Goal: Task Accomplishment & Management: Use online tool/utility

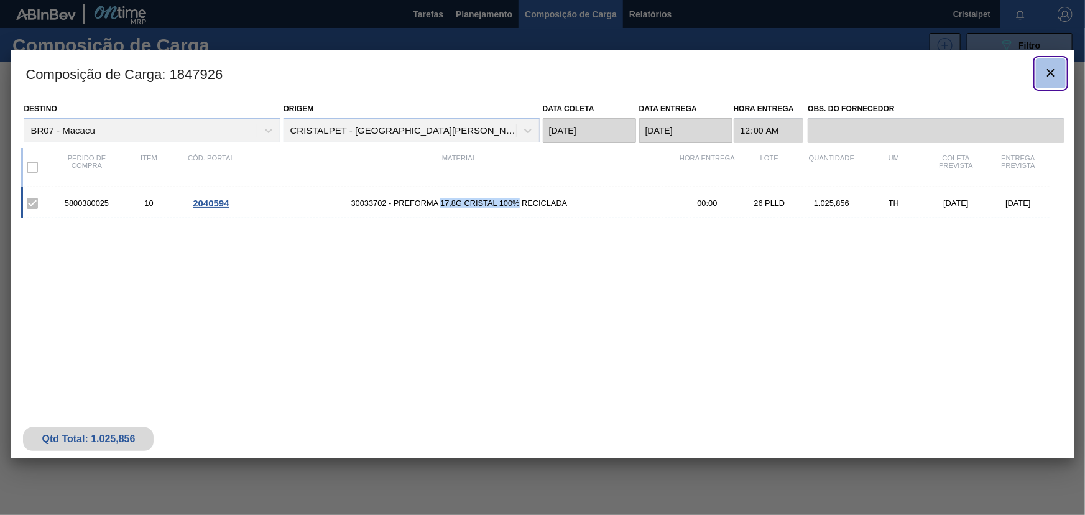
click at [1051, 74] on icon "botão de ícone" at bounding box center [1051, 72] width 15 height 15
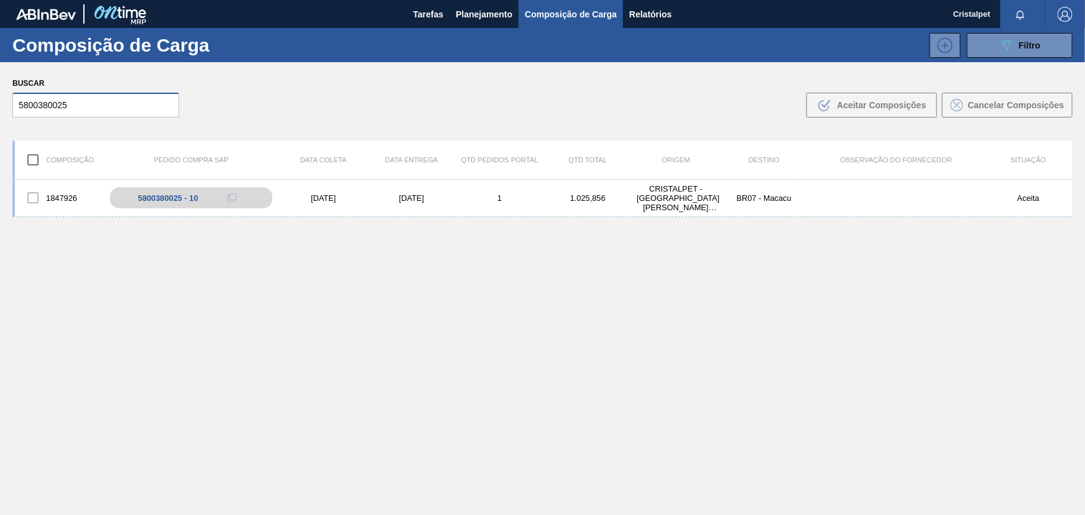
drag, startPoint x: 65, startPoint y: 105, endPoint x: 19, endPoint y: 103, distance: 46.1
click at [19, 103] on input "5800380025" at bounding box center [95, 105] width 167 height 25
paste input "4137"
type input "5800384137"
click at [404, 201] on div "[DATE]" at bounding box center [412, 197] width 88 height 9
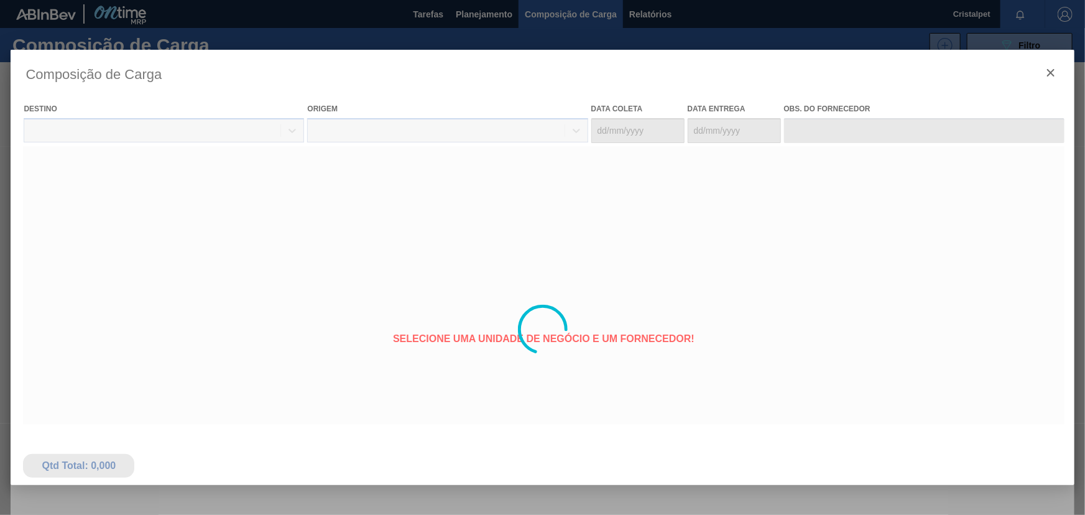
type coleta "[DATE]"
type entrega "[DATE]"
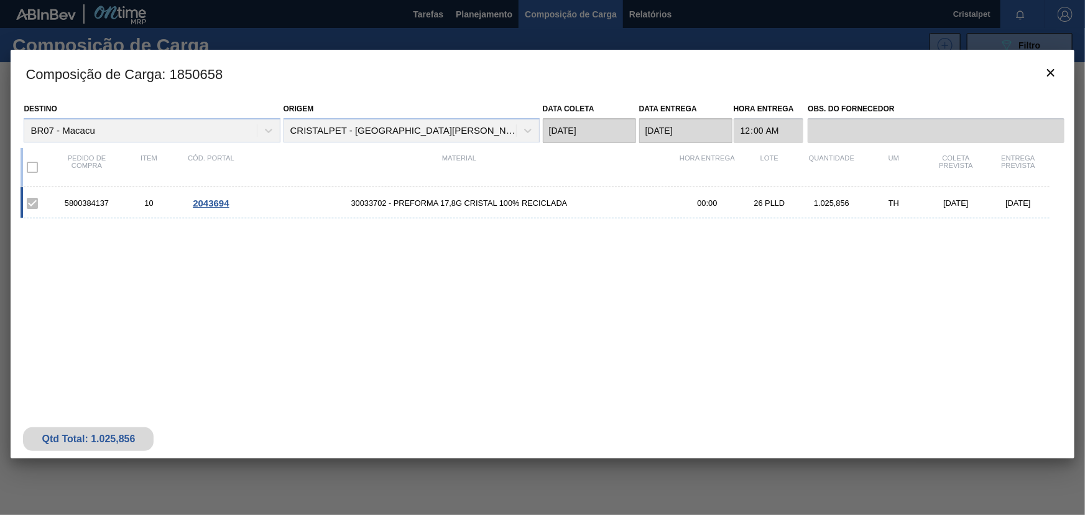
click at [443, 203] on span "30033702 - PREFORMA 17,8G CRISTAL 100% RECICLADA" at bounding box center [459, 202] width 434 height 9
drag, startPoint x: 441, startPoint y: 199, endPoint x: 516, endPoint y: 201, distance: 75.3
click at [516, 201] on span "30033702 - PREFORMA 17,8G CRISTAL 100% RECICLADA" at bounding box center [459, 202] width 434 height 9
click at [646, 17] on div at bounding box center [542, 257] width 1085 height 515
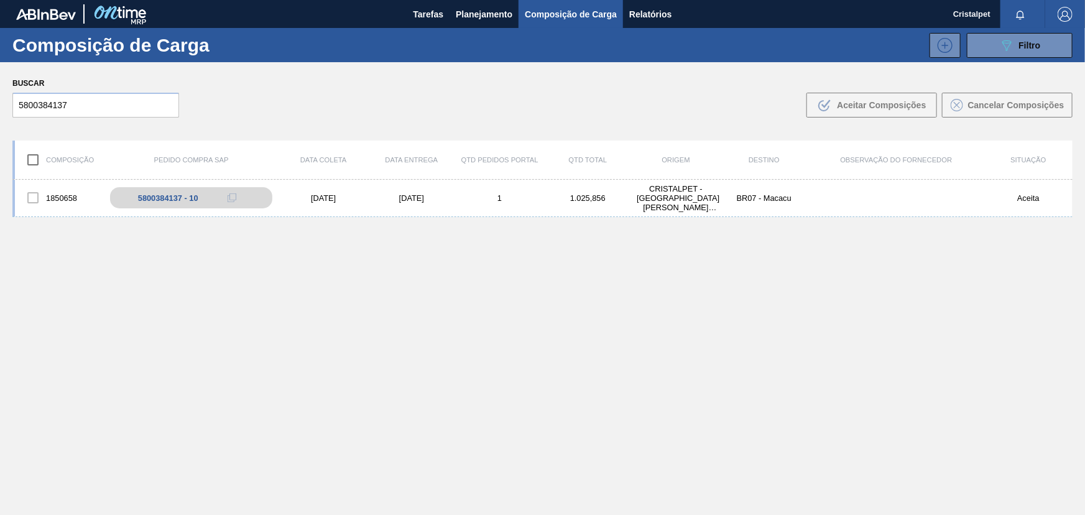
click at [592, 11] on span "Composição de Carga" at bounding box center [571, 14] width 92 height 15
click at [573, 17] on span "Composição de Carga" at bounding box center [571, 14] width 92 height 15
click at [648, 12] on span "Relatórios" at bounding box center [651, 14] width 42 height 15
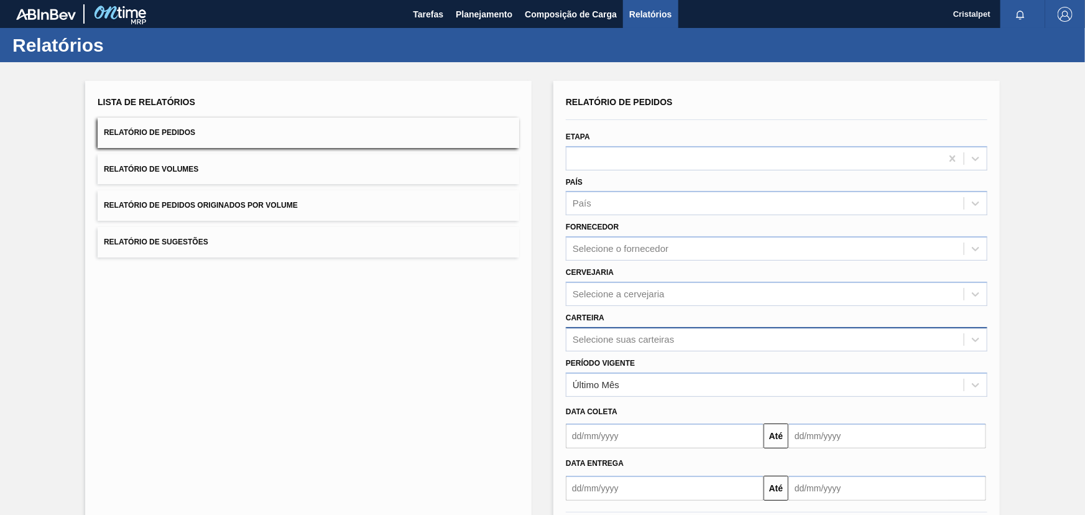
click at [677, 337] on div "Selecione suas carteiras" at bounding box center [765, 339] width 397 height 18
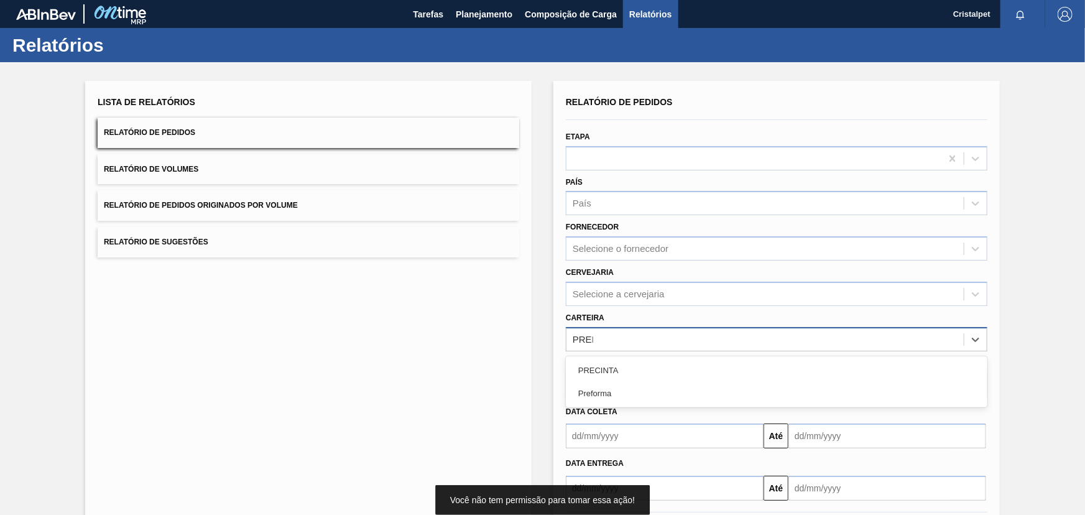
type input "PREFO"
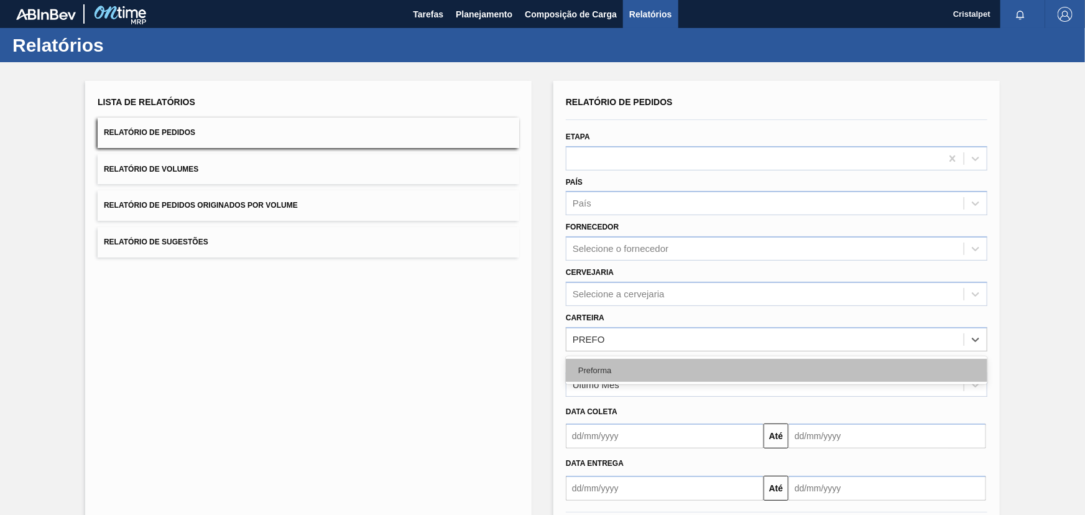
click at [603, 367] on div "Preforma" at bounding box center [777, 370] width 422 height 23
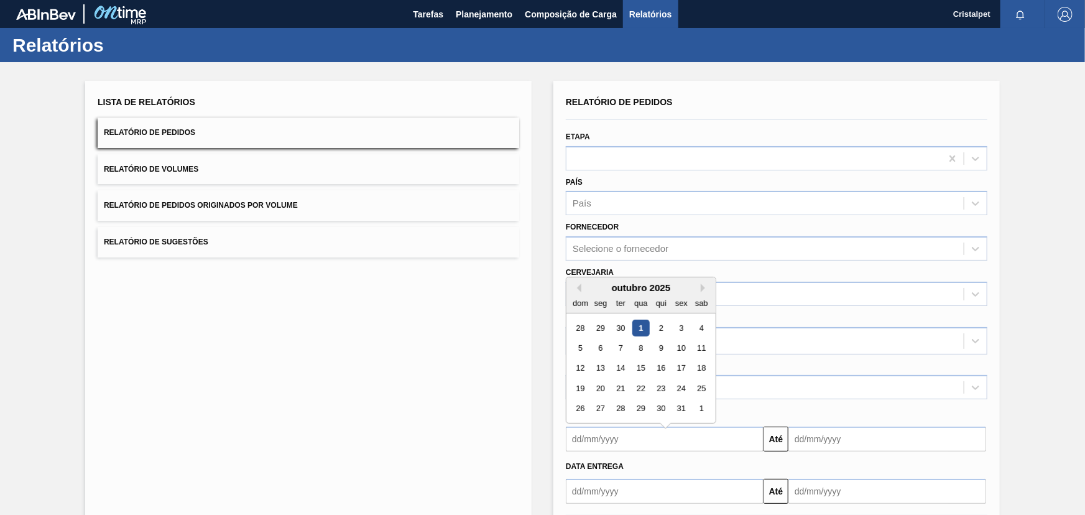
click at [614, 440] on input "text" at bounding box center [665, 439] width 198 height 25
click at [641, 317] on div "1" at bounding box center [641, 322] width 17 height 17
type input "[DATE]"
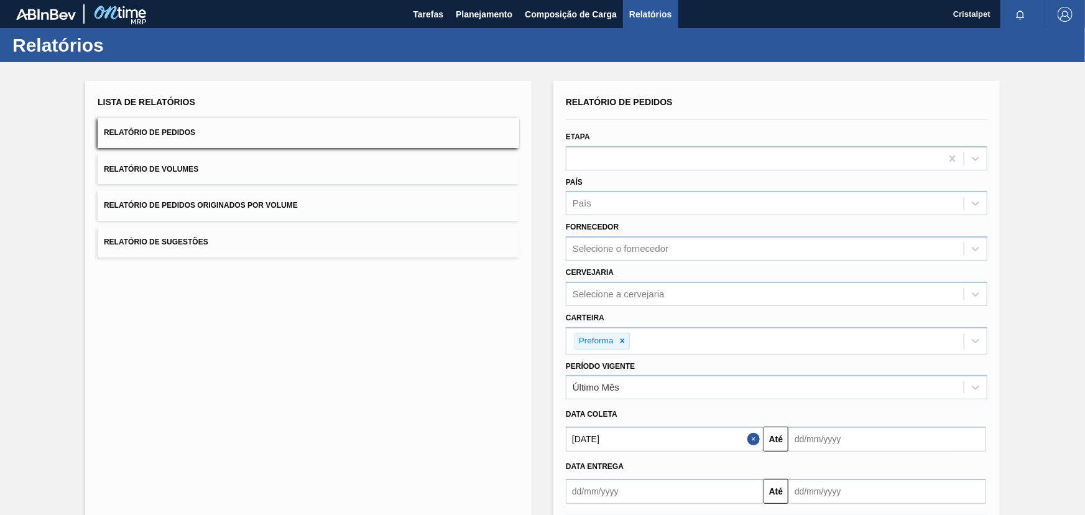
click at [821, 440] on input "text" at bounding box center [888, 439] width 198 height 25
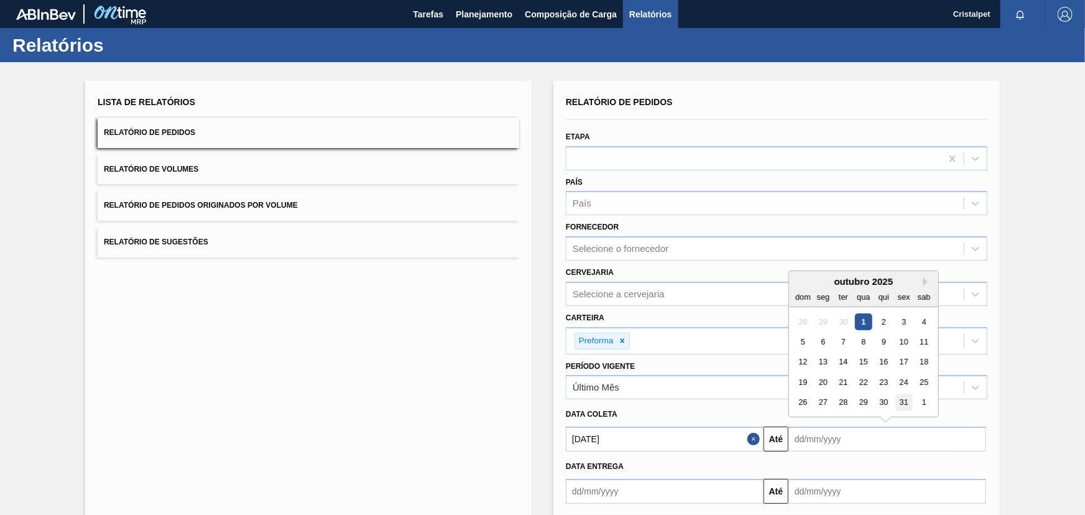
click at [904, 401] on div "31" at bounding box center [904, 402] width 17 height 17
type input "[DATE]"
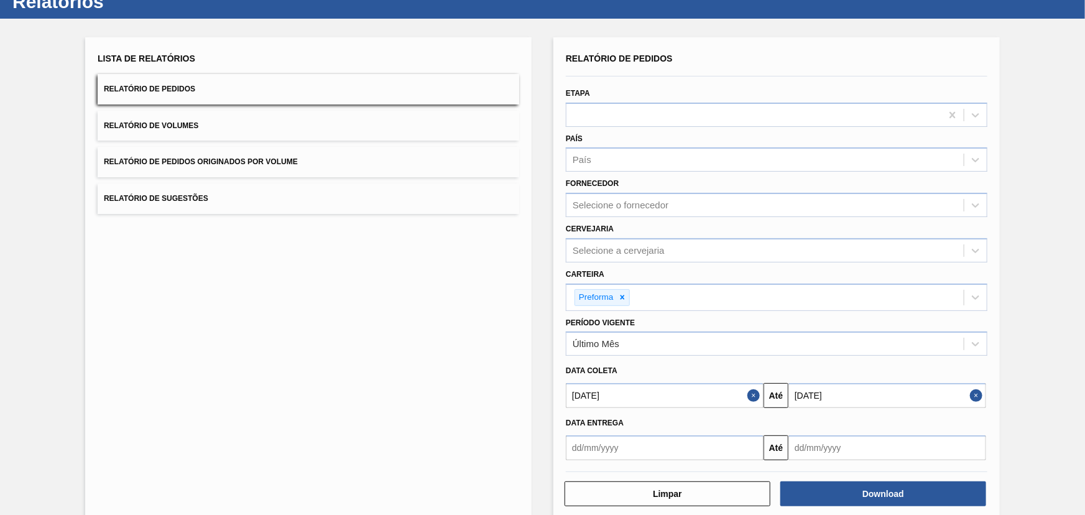
scroll to position [56, 0]
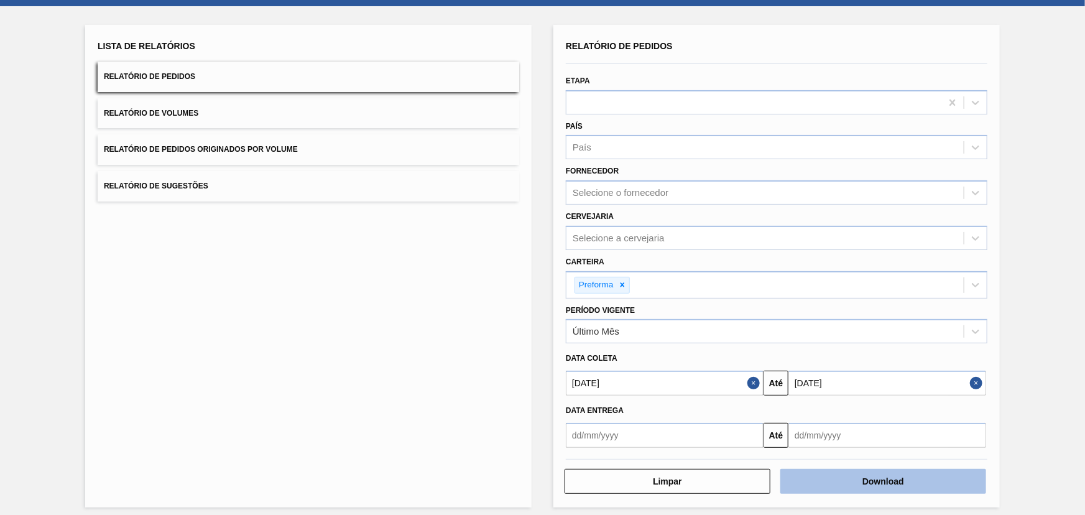
click at [857, 478] on button "Download" at bounding box center [884, 481] width 206 height 25
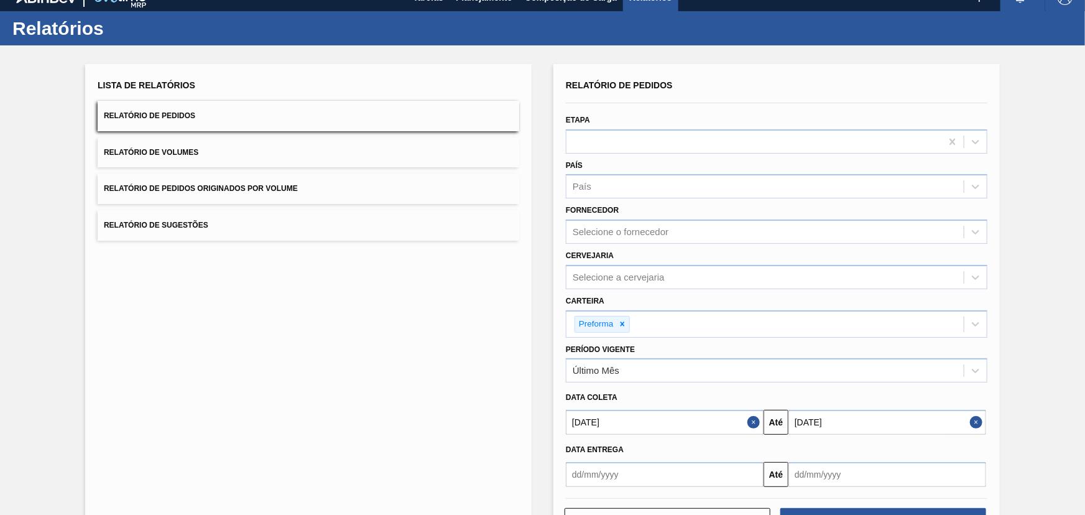
scroll to position [0, 0]
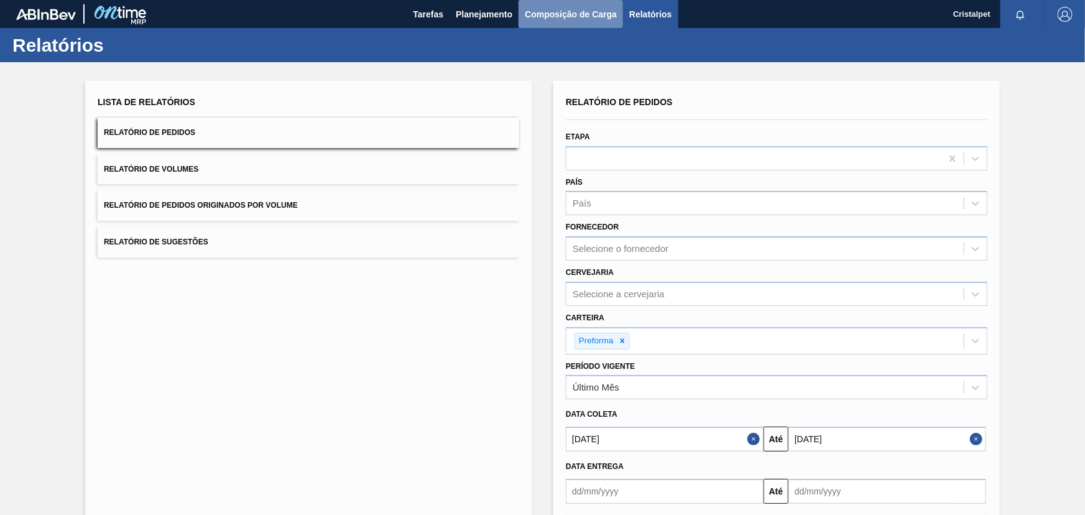
click at [559, 15] on span "Composição de Carga" at bounding box center [571, 14] width 92 height 15
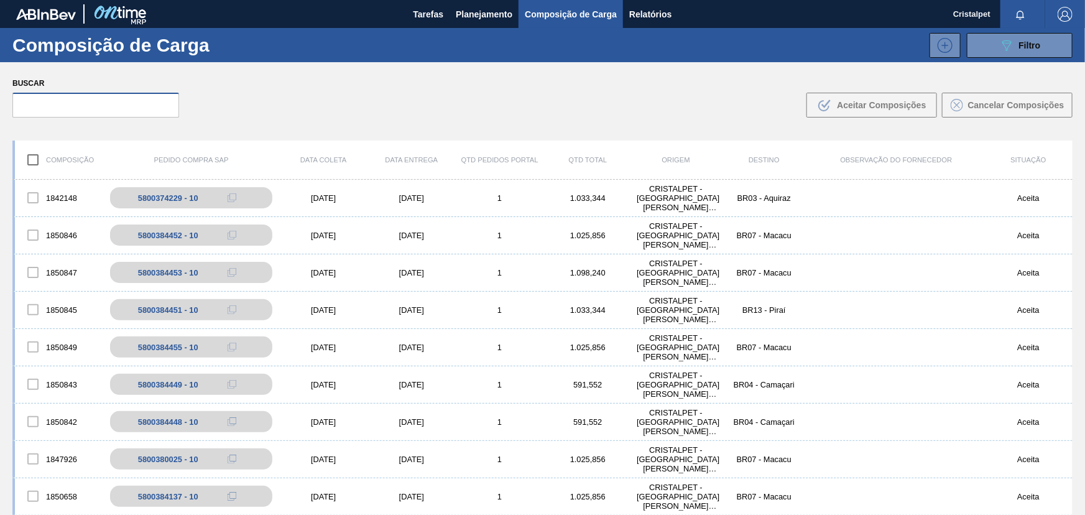
click at [60, 109] on input "text" at bounding box center [95, 105] width 167 height 25
paste input "5800384291"
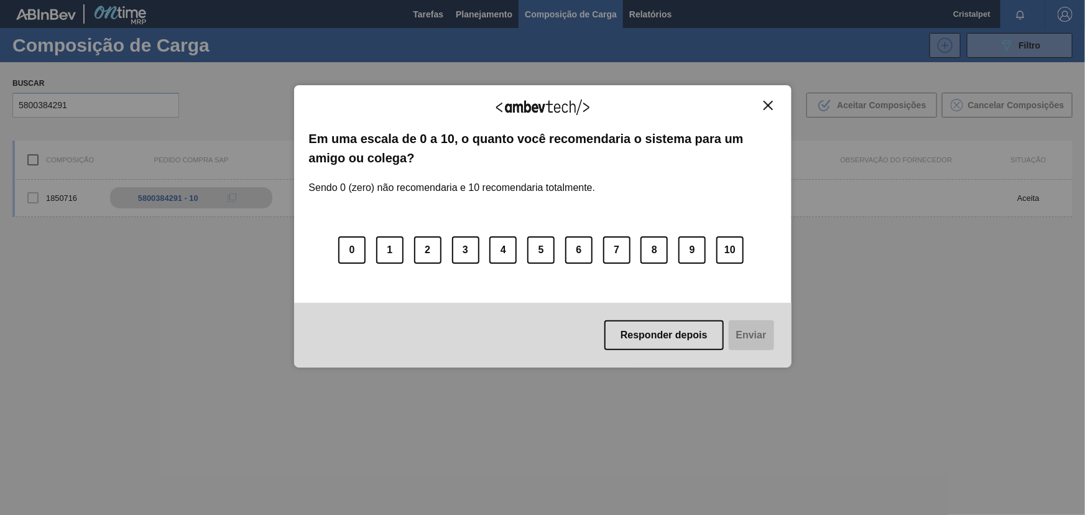
click at [769, 103] on img "Close" at bounding box center [768, 105] width 9 height 9
click at [764, 108] on img "Close" at bounding box center [768, 105] width 9 height 9
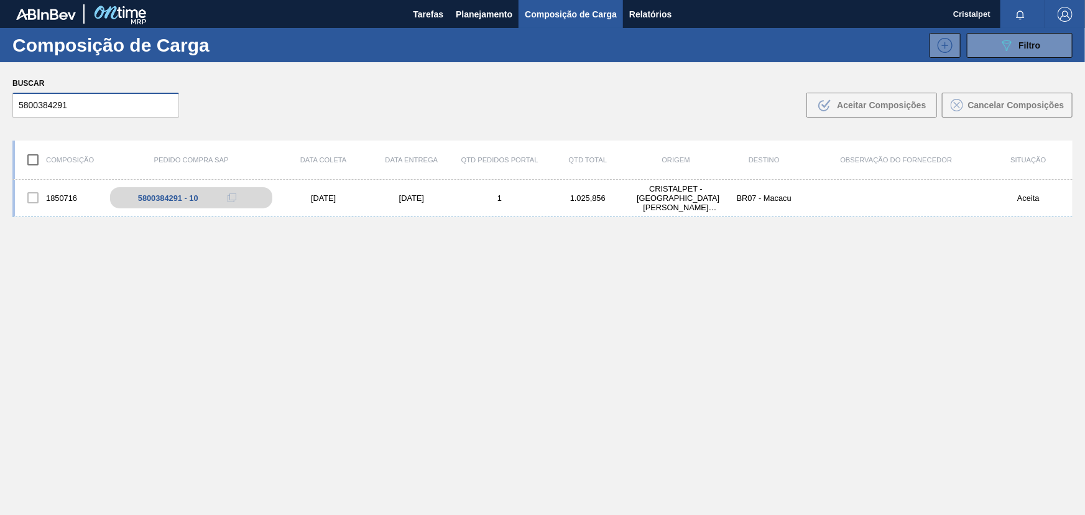
drag, startPoint x: 72, startPoint y: 108, endPoint x: 12, endPoint y: 106, distance: 59.7
click at [12, 106] on input "5800384291" at bounding box center [95, 105] width 167 height 25
paste input "137"
type input "5800384137"
click at [411, 200] on div "[DATE]" at bounding box center [412, 197] width 88 height 9
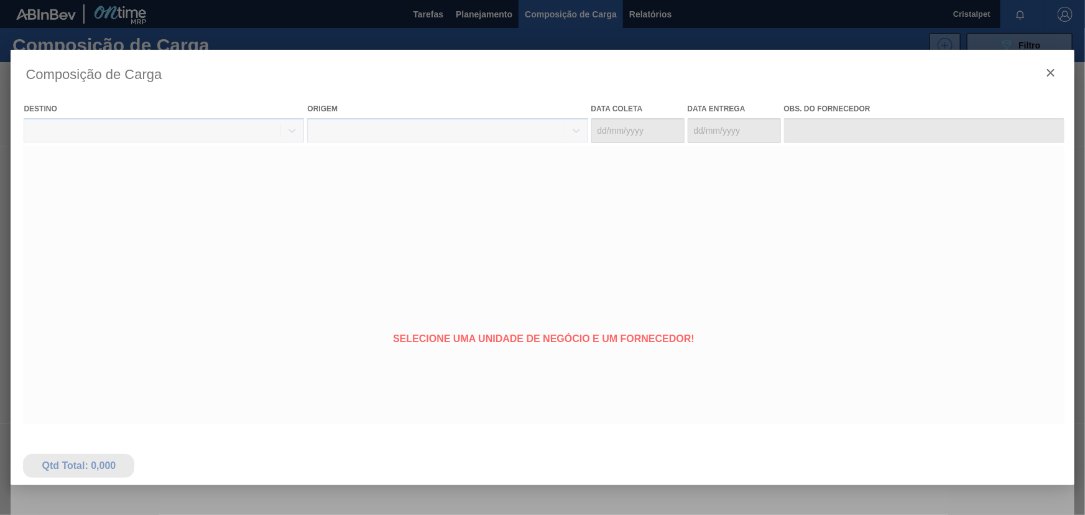
type coleta "[DATE]"
type entrega "[DATE]"
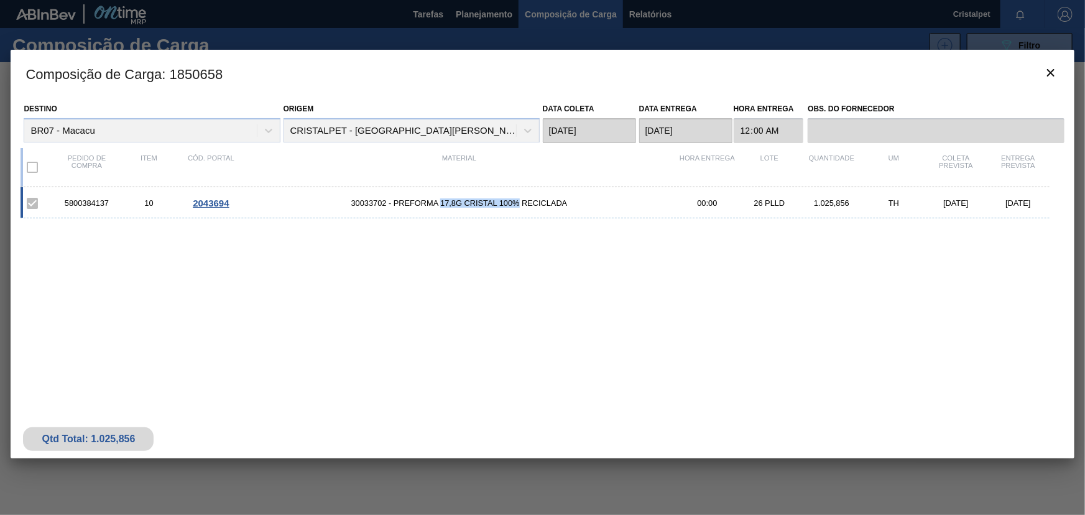
drag, startPoint x: 442, startPoint y: 202, endPoint x: 519, endPoint y: 203, distance: 77.8
click at [519, 203] on span "30033702 - PREFORMA 17,8G CRISTAL 100% RECICLADA" at bounding box center [459, 202] width 434 height 9
drag, startPoint x: 66, startPoint y: 202, endPoint x: 107, endPoint y: 202, distance: 41.1
click at [107, 202] on div "5800384137" at bounding box center [86, 202] width 62 height 9
copy div "5800384137"
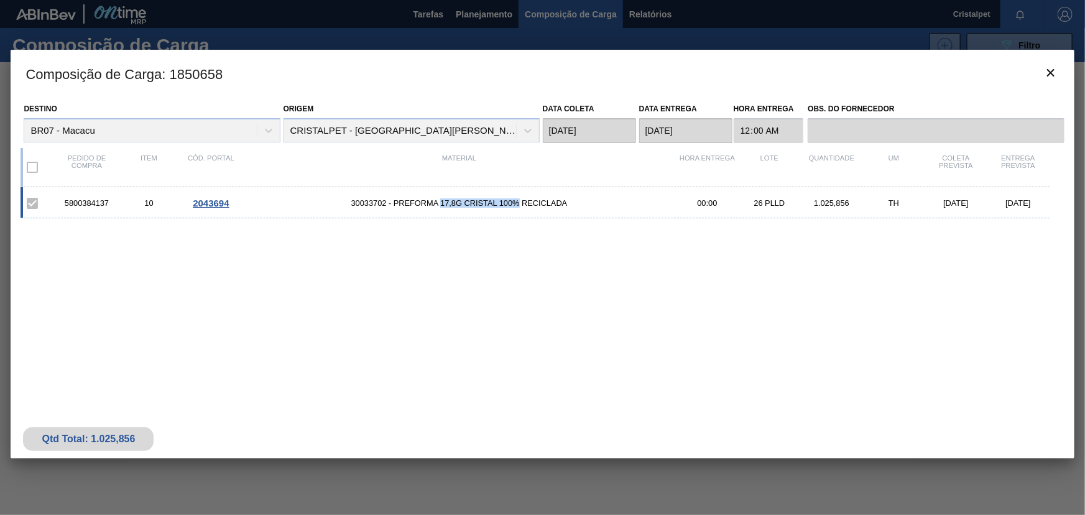
drag, startPoint x: 440, startPoint y: 202, endPoint x: 517, endPoint y: 205, distance: 76.6
click at [517, 205] on span "30033702 - PREFORMA 17,8G CRISTAL 100% RECICLADA" at bounding box center [459, 202] width 434 height 9
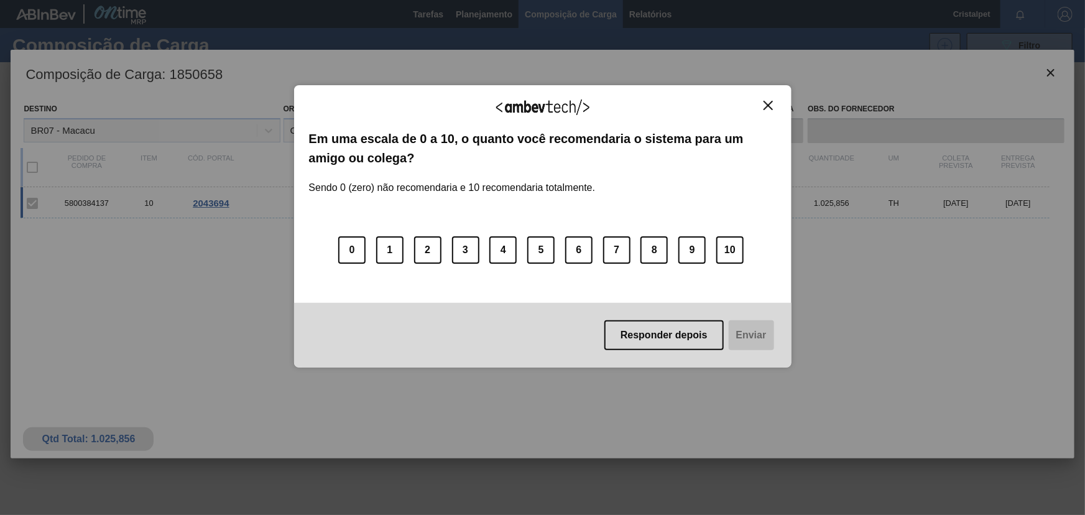
click at [764, 101] on img "Close" at bounding box center [768, 105] width 9 height 9
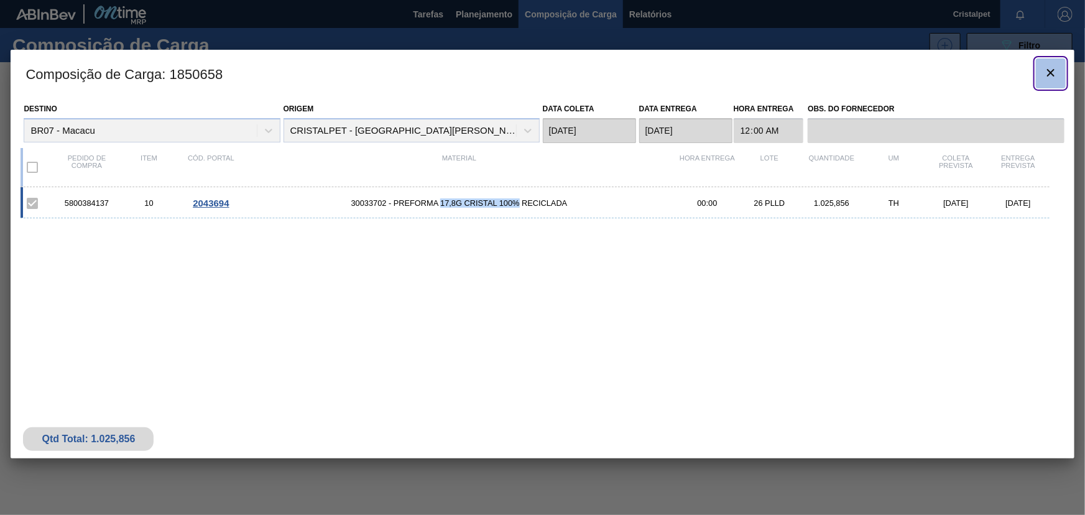
click at [1050, 73] on icon "botão de ícone" at bounding box center [1051, 72] width 7 height 7
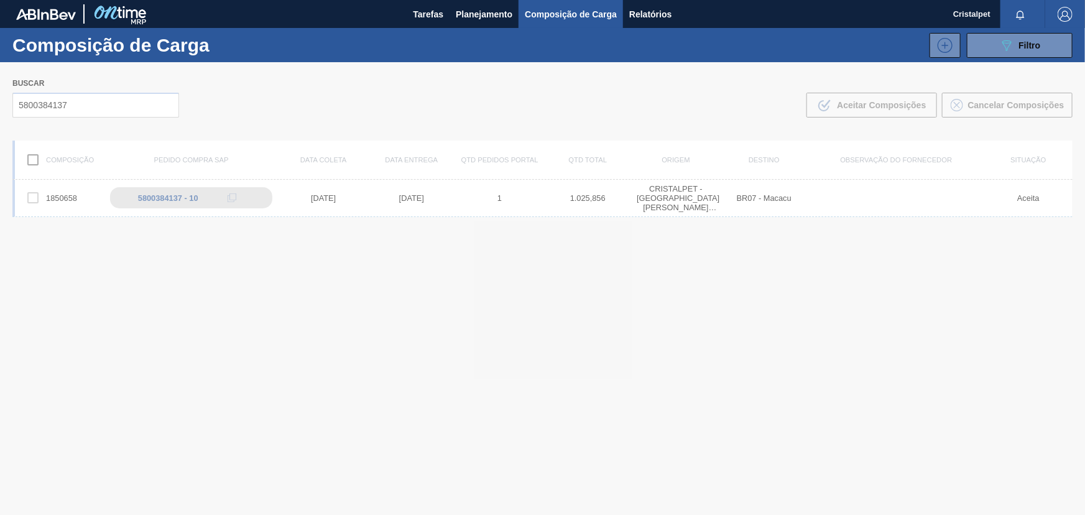
click at [67, 102] on div at bounding box center [542, 288] width 1085 height 453
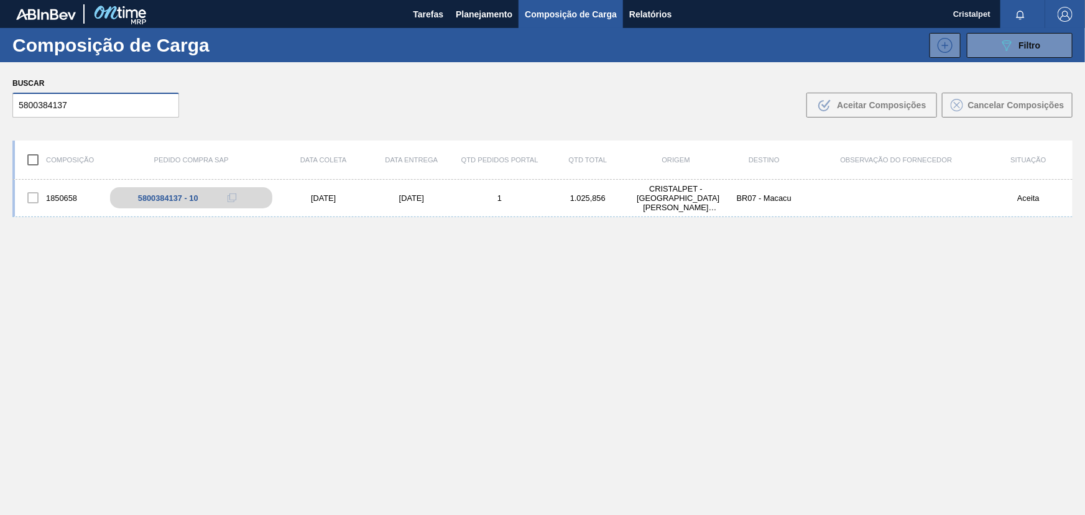
drag, startPoint x: 67, startPoint y: 102, endPoint x: 14, endPoint y: 100, distance: 52.9
click at [14, 100] on input "5800384137" at bounding box center [95, 105] width 167 height 25
paste input "291"
type input "5800384291"
click at [411, 197] on div "[DATE]" at bounding box center [412, 197] width 88 height 9
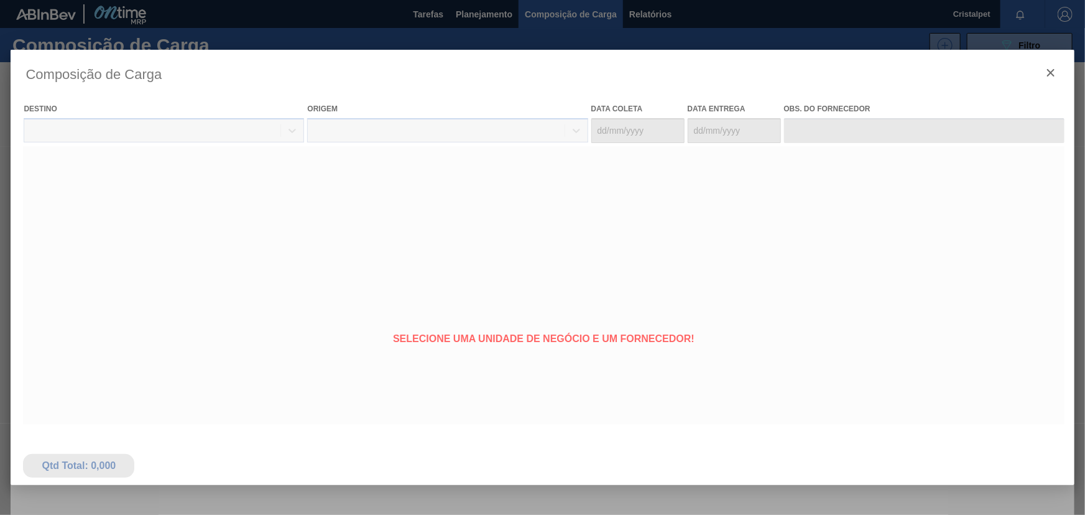
type coleta "[DATE]"
type entrega "[DATE]"
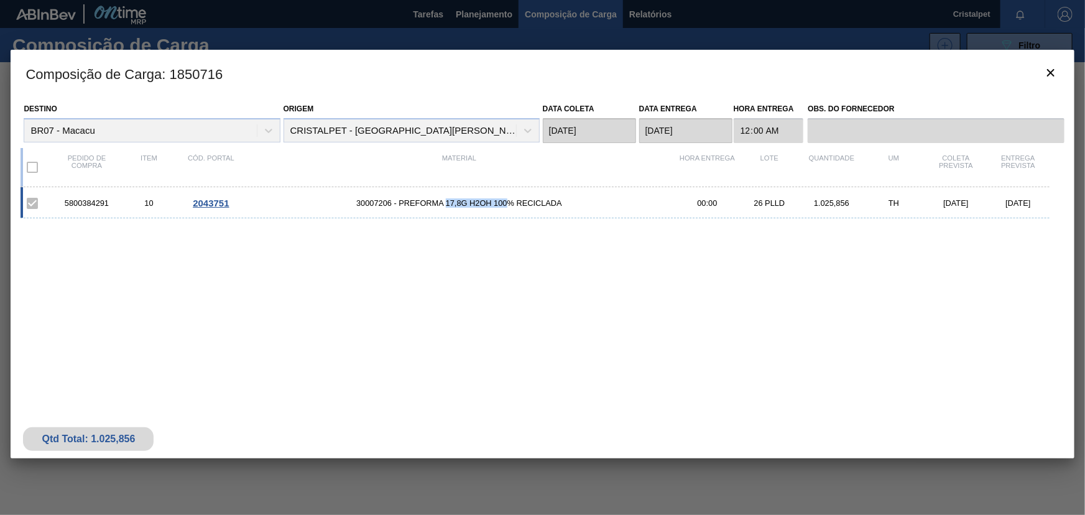
drag, startPoint x: 446, startPoint y: 203, endPoint x: 510, endPoint y: 203, distance: 64.1
click at [510, 203] on span "30007206 - PREFORMA 17,8G H2OH 100% RECICLADA" at bounding box center [459, 202] width 434 height 9
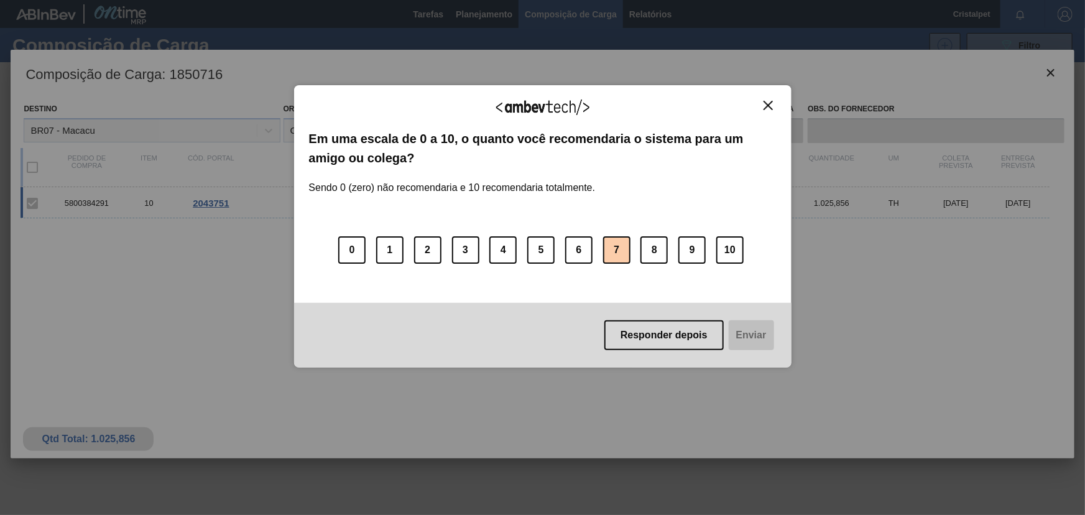
click at [621, 251] on button "7" at bounding box center [616, 249] width 27 height 27
click at [755, 339] on button "Enviar" at bounding box center [751, 335] width 48 height 30
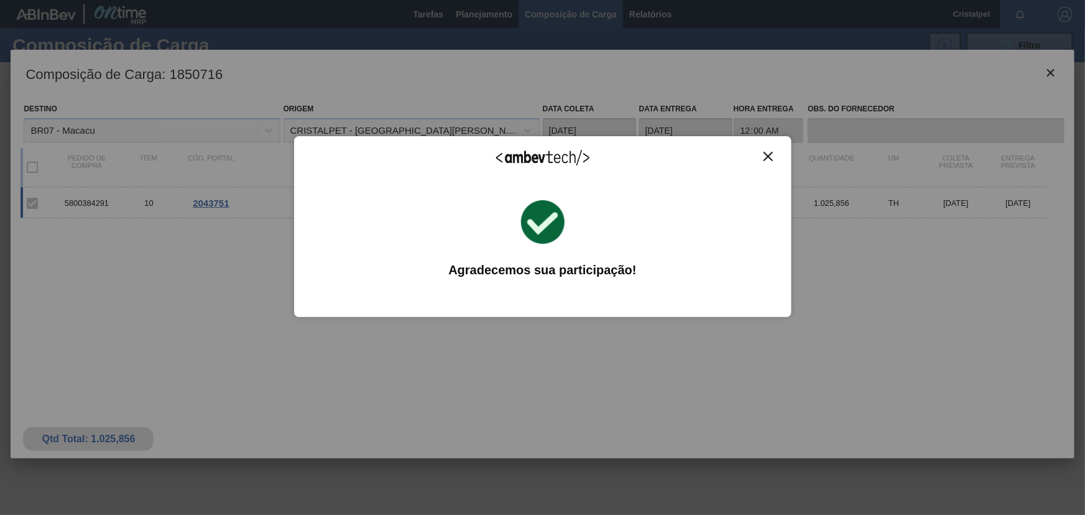
click at [769, 153] on img "Close" at bounding box center [768, 156] width 9 height 9
